Goal: Entertainment & Leisure: Consume media (video, audio)

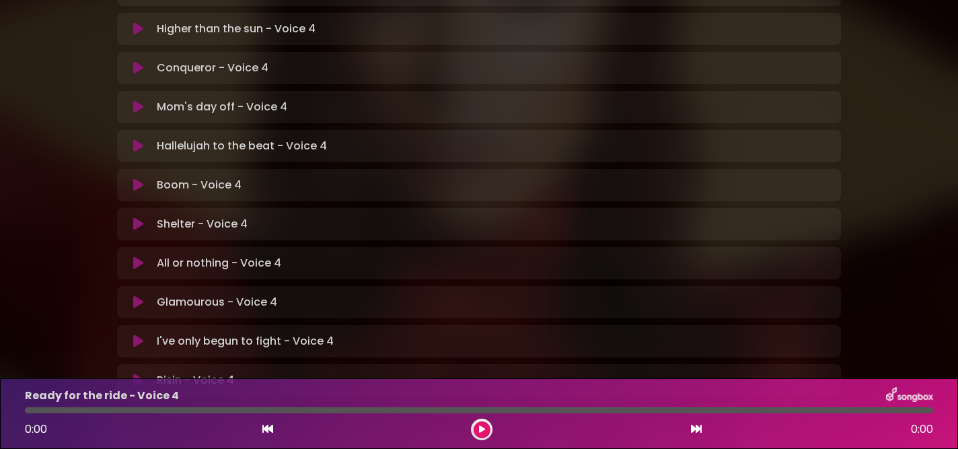
scroll to position [388, 0]
click at [141, 141] on icon at bounding box center [138, 147] width 10 height 13
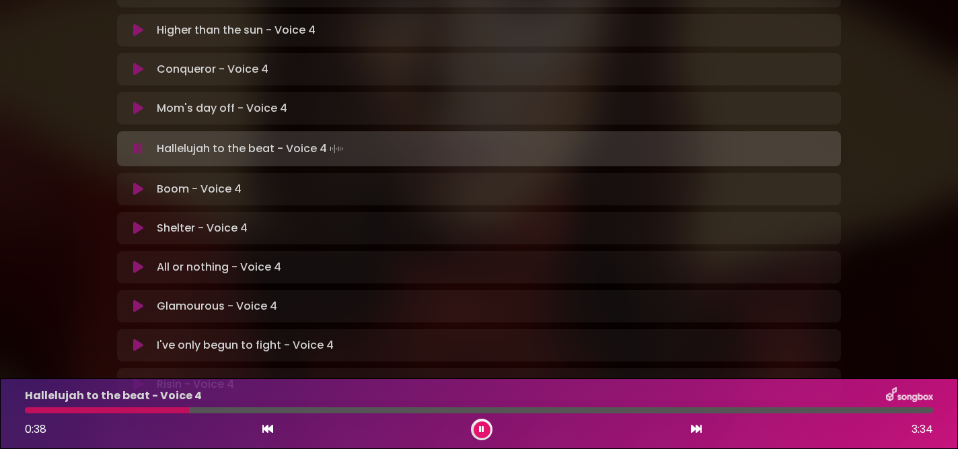
click at [132, 142] on button at bounding box center [138, 148] width 26 height 13
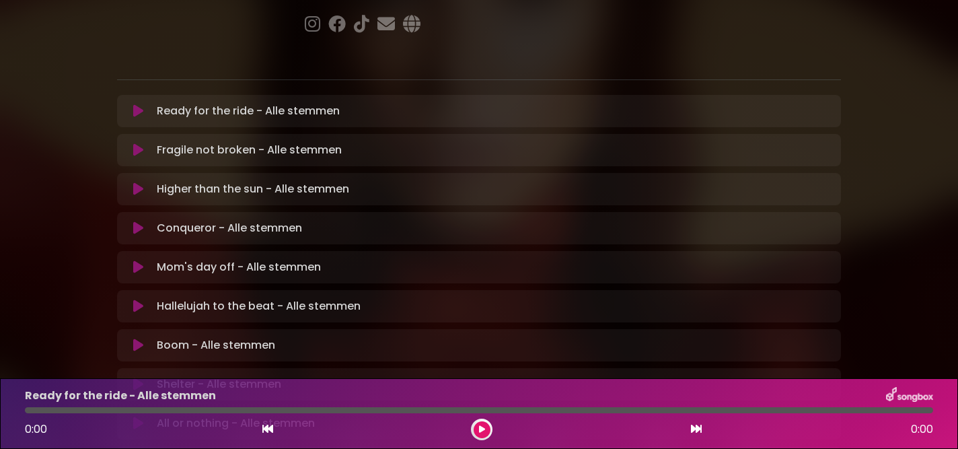
scroll to position [231, 0]
click at [134, 298] on icon at bounding box center [138, 304] width 10 height 13
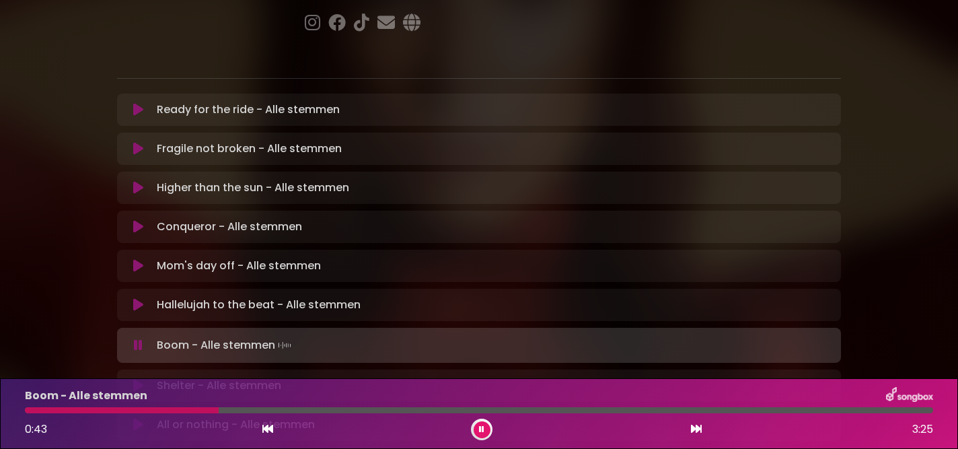
click at [108, 409] on div at bounding box center [122, 410] width 194 height 6
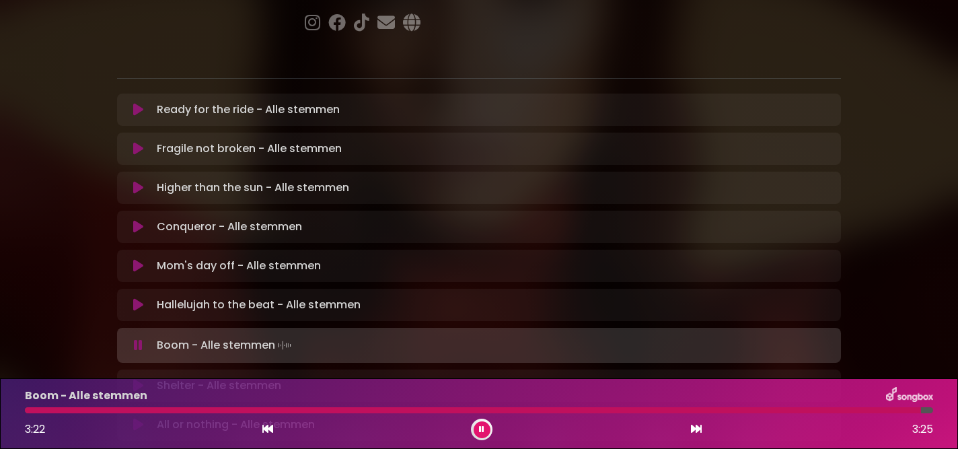
click at [142, 339] on icon at bounding box center [138, 345] width 9 height 13
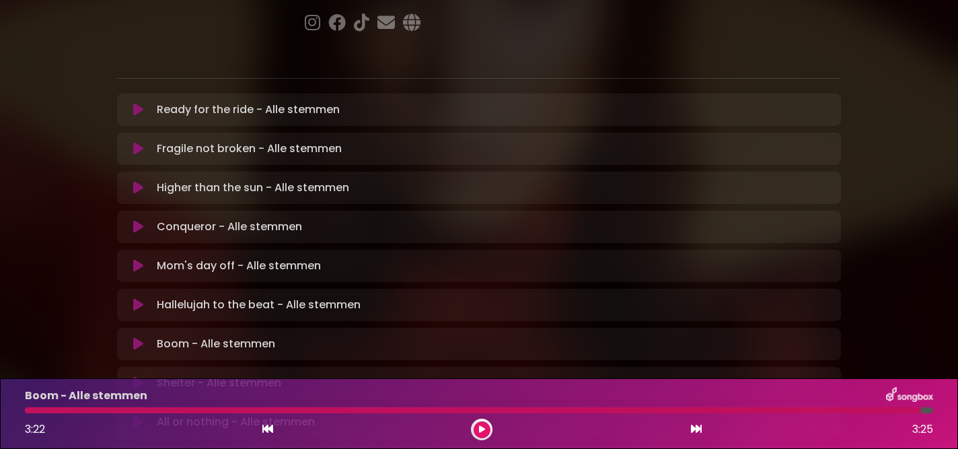
click at [52, 411] on div at bounding box center [473, 410] width 896 height 6
click at [264, 430] on icon at bounding box center [267, 428] width 11 height 11
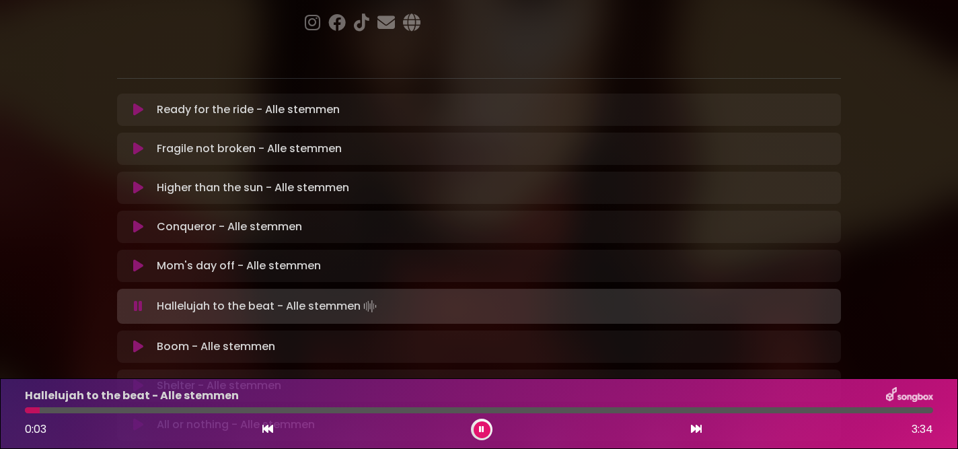
click at [697, 427] on icon at bounding box center [696, 428] width 11 height 11
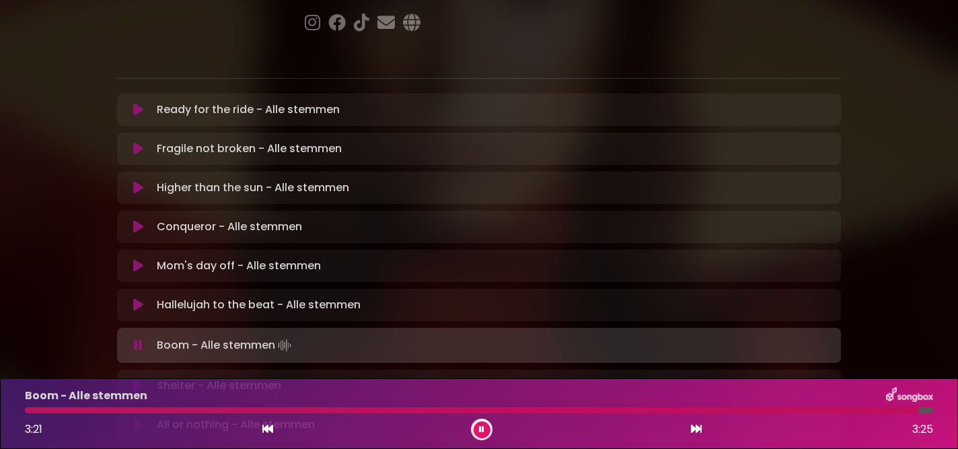
click at [129, 369] on div "Shelter - Alle stemmen Loading Track... Name Email" at bounding box center [479, 385] width 724 height 32
click at [129, 379] on button at bounding box center [138, 385] width 26 height 13
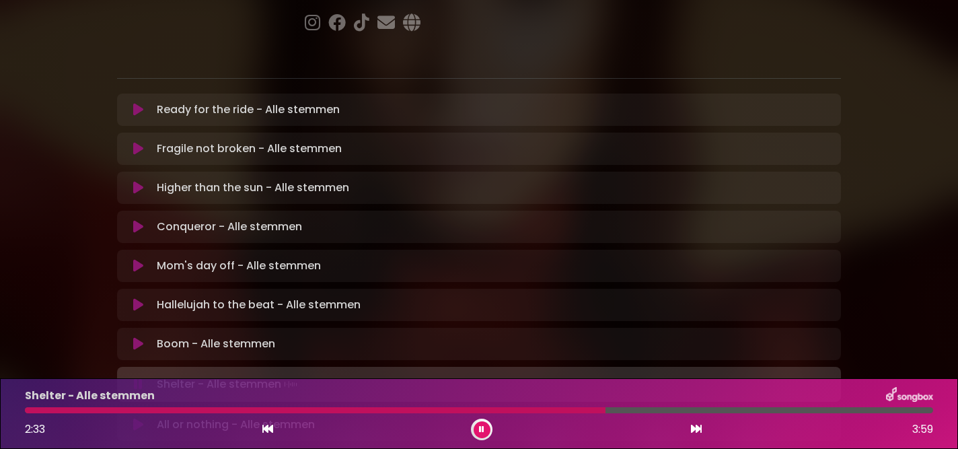
click at [459, 409] on div at bounding box center [315, 410] width 581 height 6
click at [388, 412] on div at bounding box center [249, 410] width 448 height 6
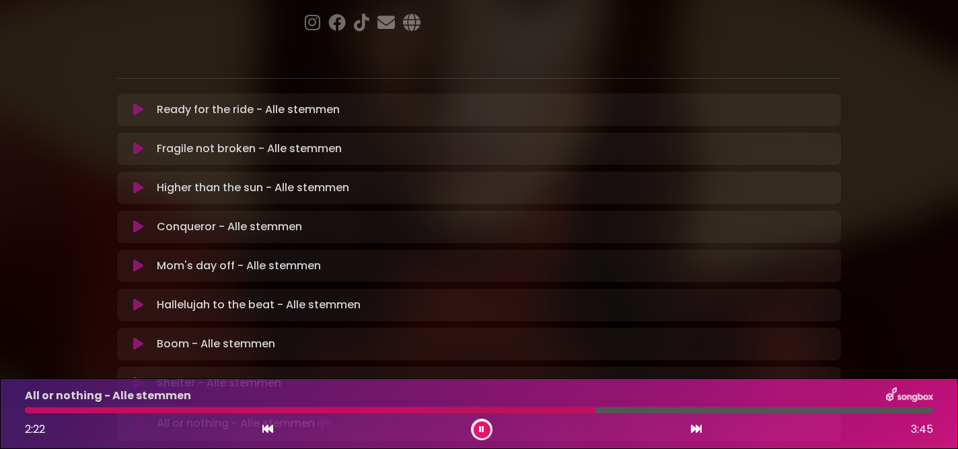
click at [510, 415] on div "All or nothing - Alle stemmen 2:22 3:45" at bounding box center [479, 413] width 925 height 53
click at [508, 407] on div at bounding box center [312, 410] width 575 height 6
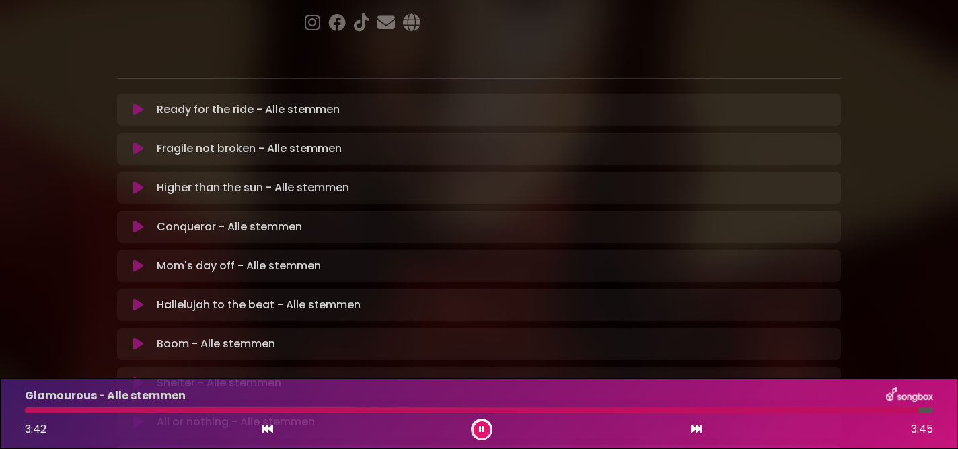
click at [485, 440] on div "Glamourous - Alle stemmen 3:42 3:45" at bounding box center [479, 413] width 958 height 71
click at [482, 431] on icon at bounding box center [481, 429] width 5 height 8
click at [699, 415] on div "Glamourous - Alle stemmen 3:43 3:45" at bounding box center [479, 413] width 925 height 53
click at [699, 412] on div at bounding box center [474, 410] width 898 height 6
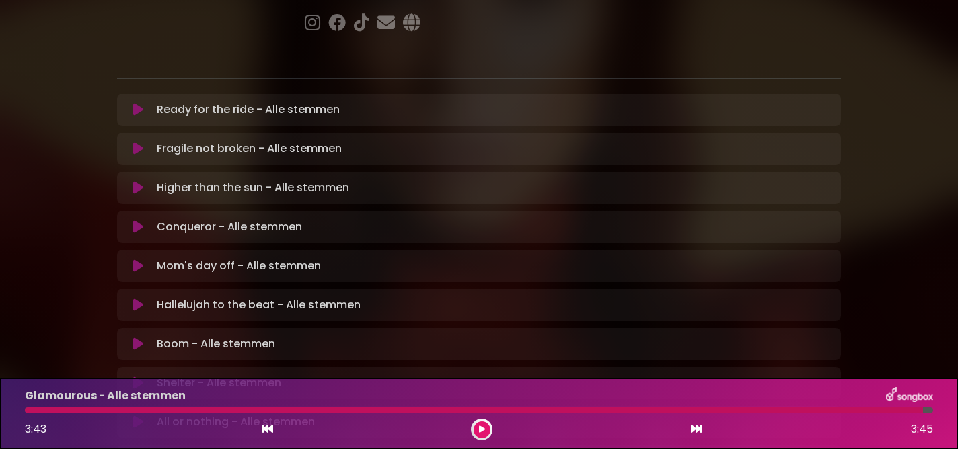
click at [480, 427] on icon at bounding box center [482, 429] width 6 height 8
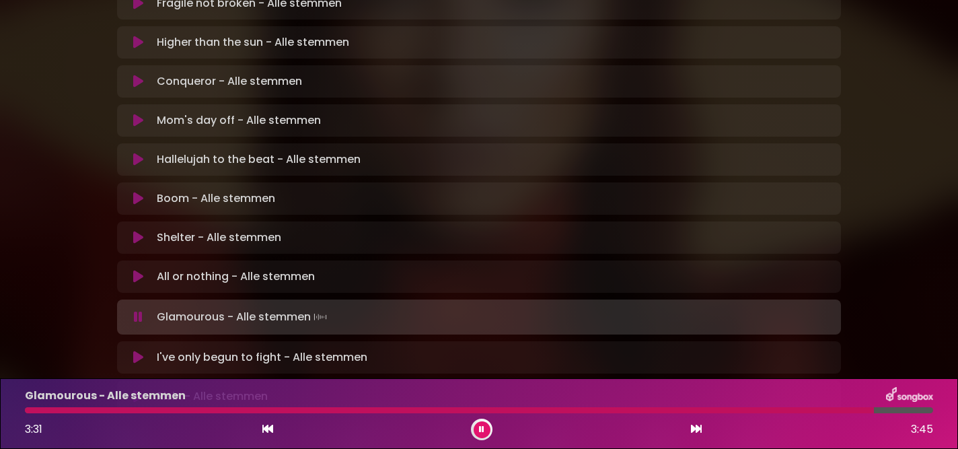
scroll to position [379, 0]
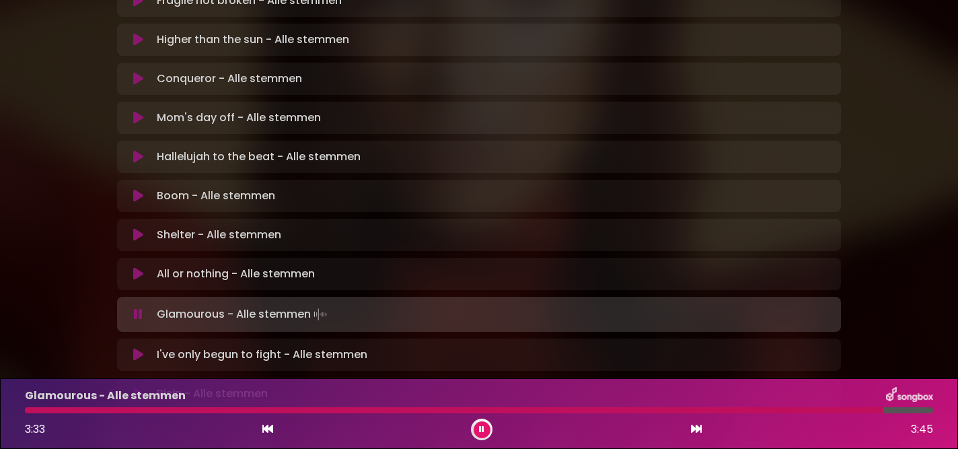
click at [142, 348] on icon at bounding box center [138, 354] width 10 height 13
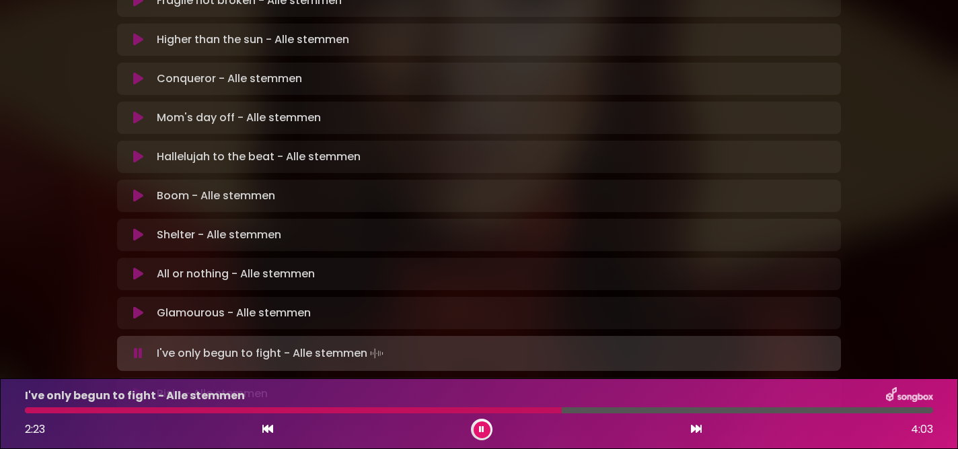
click at [434, 413] on div at bounding box center [293, 410] width 537 height 6
click at [695, 415] on div "I've only begun to fight - Alle stemmen 3:26 4:03" at bounding box center [479, 413] width 925 height 53
click at [691, 411] on div at bounding box center [412, 410] width 775 height 6
click at [691, 411] on div at bounding box center [411, 410] width 773 height 6
click at [691, 411] on div at bounding box center [406, 410] width 762 height 6
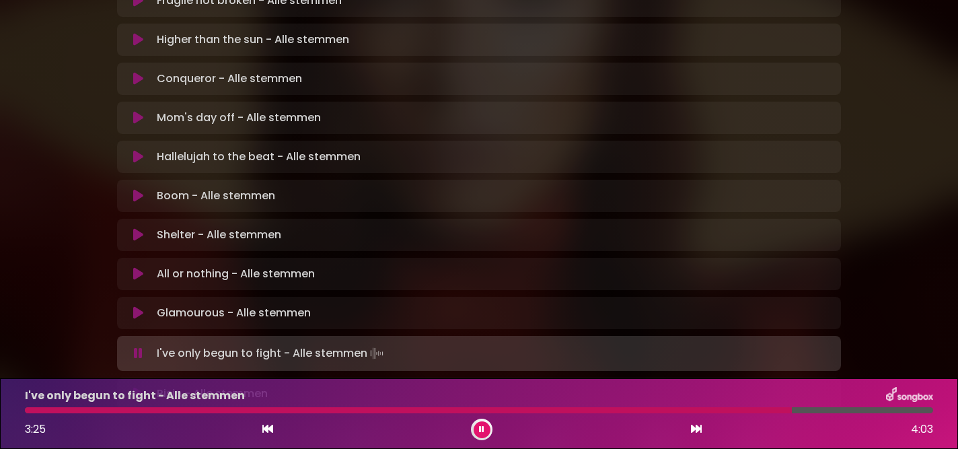
click at [691, 411] on div at bounding box center [408, 410] width 767 height 6
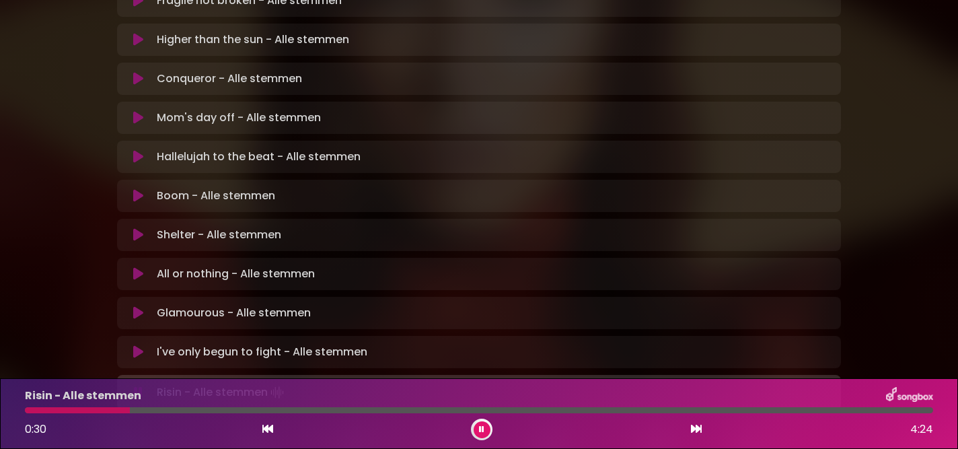
click at [270, 429] on icon at bounding box center [267, 428] width 11 height 11
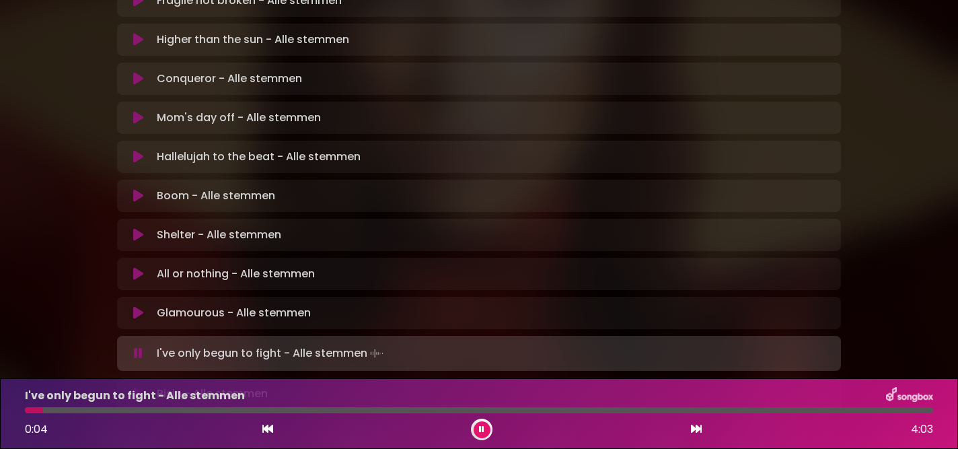
click at [689, 423] on div "0:04 4:03" at bounding box center [479, 430] width 925 height 22
click at [696, 430] on icon at bounding box center [696, 428] width 11 height 11
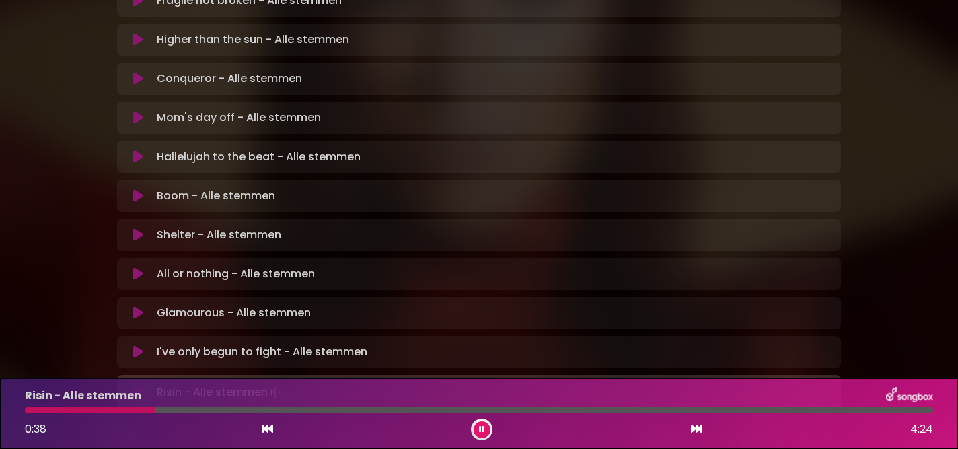
click at [40, 409] on div at bounding box center [90, 410] width 131 height 6
click at [34, 409] on div at bounding box center [479, 410] width 909 height 6
click at [28, 410] on div at bounding box center [26, 410] width 3 height 6
click at [29, 413] on div "Risin - Alle stemmen 0:26 4:24" at bounding box center [479, 413] width 925 height 53
click at [29, 413] on div "Risin - Alle stemmen 0:27 4:24" at bounding box center [479, 413] width 925 height 53
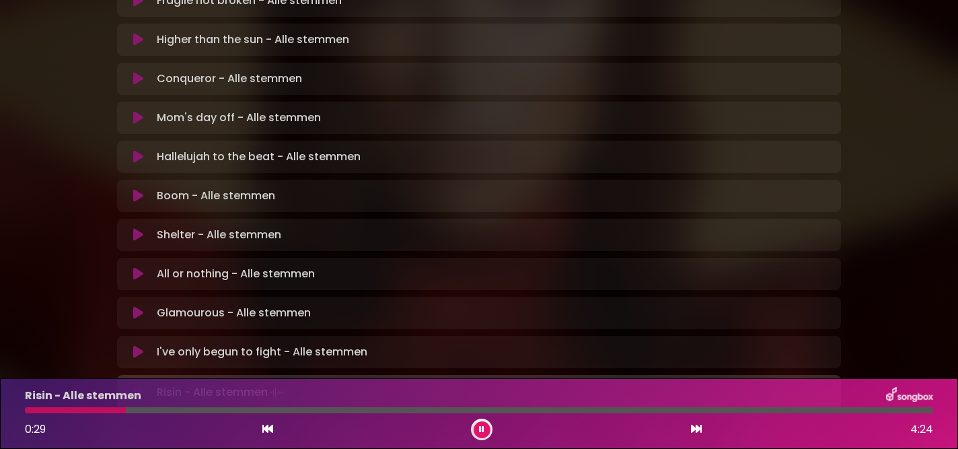
click at [476, 429] on button at bounding box center [482, 429] width 17 height 17
click at [28, 413] on div "Risin - Alle stemmen 0:29 4:24" at bounding box center [479, 413] width 925 height 53
click at [489, 430] on button at bounding box center [482, 429] width 17 height 17
click at [28, 410] on div at bounding box center [79, 410] width 109 height 6
click at [24, 412] on div at bounding box center [479, 410] width 925 height 6
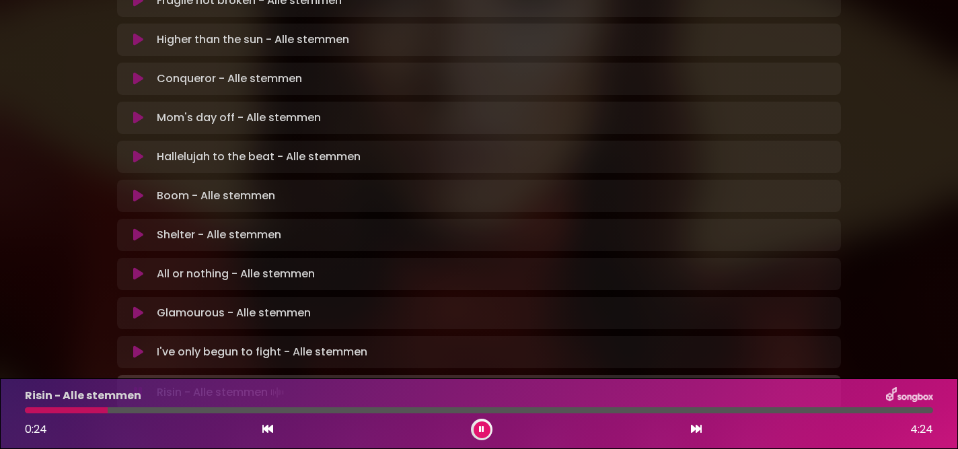
click at [34, 410] on div at bounding box center [479, 410] width 909 height 6
click at [24, 411] on div at bounding box center [479, 410] width 925 height 6
click at [260, 428] on div "0:05 4:24" at bounding box center [479, 430] width 925 height 22
click at [25, 411] on div at bounding box center [38, 410] width 27 height 6
click at [25, 411] on div at bounding box center [84, 410] width 118 height 6
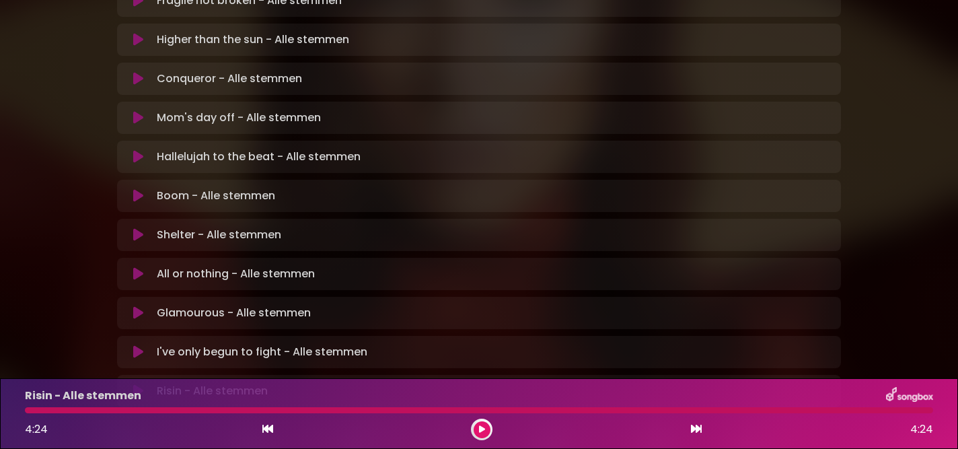
click at [30, 411] on div at bounding box center [479, 410] width 909 height 6
click at [272, 431] on icon at bounding box center [267, 428] width 11 height 11
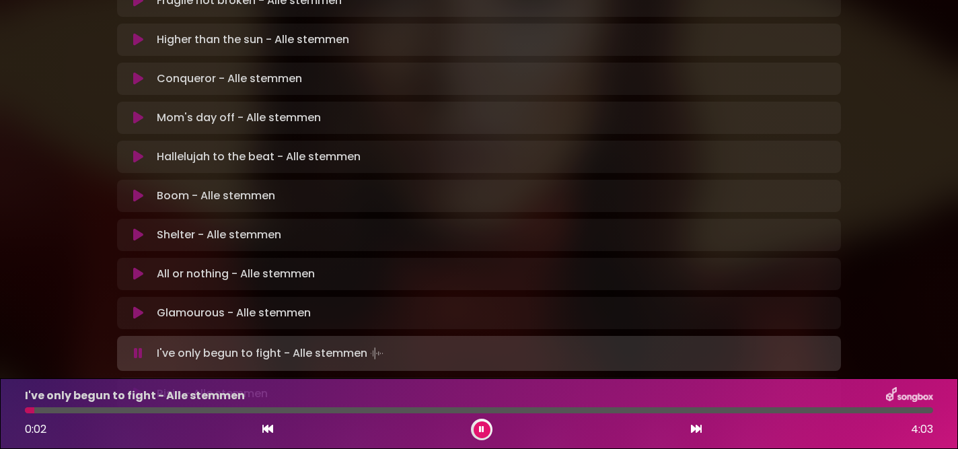
click at [691, 427] on icon at bounding box center [696, 428] width 11 height 11
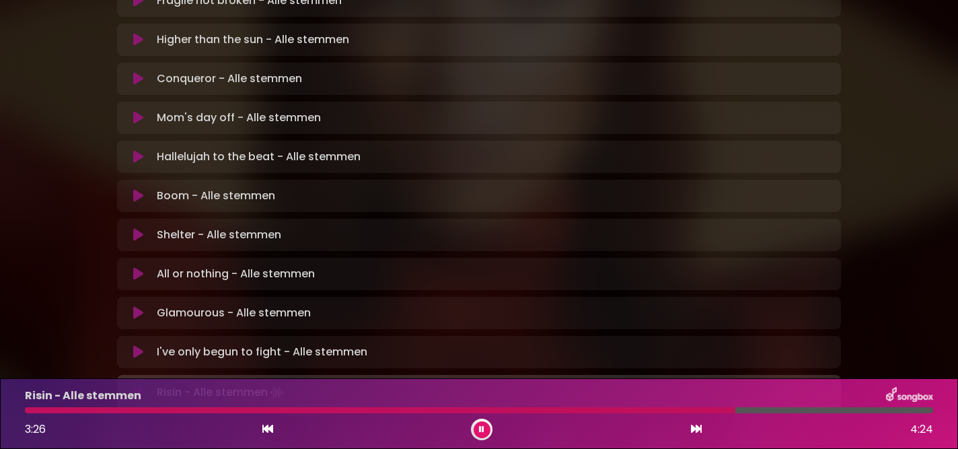
click at [569, 413] on div at bounding box center [380, 410] width 711 height 6
click at [134, 150] on icon at bounding box center [138, 156] width 10 height 13
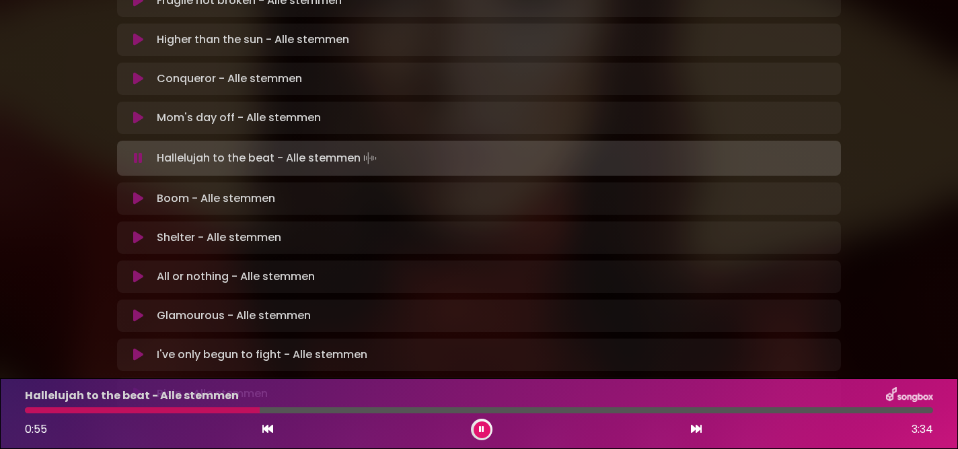
click at [474, 429] on button at bounding box center [482, 429] width 17 height 17
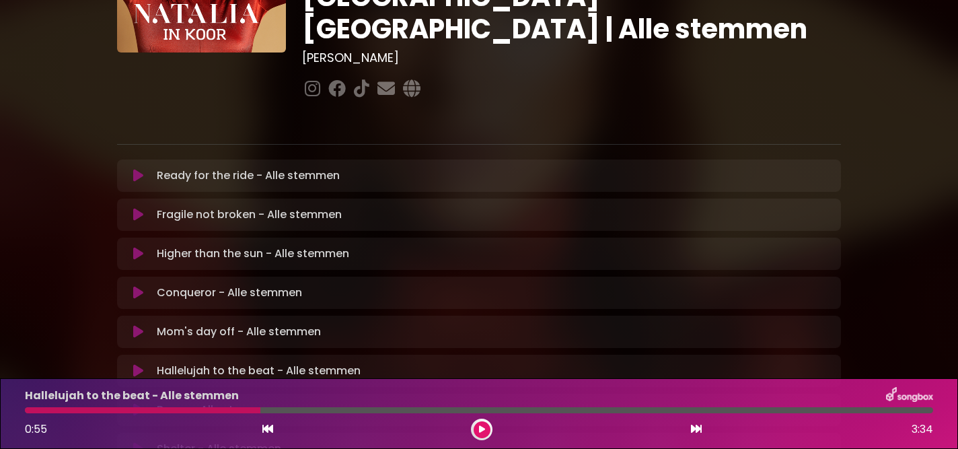
scroll to position [48, 0]
